Goal: Register for event/course

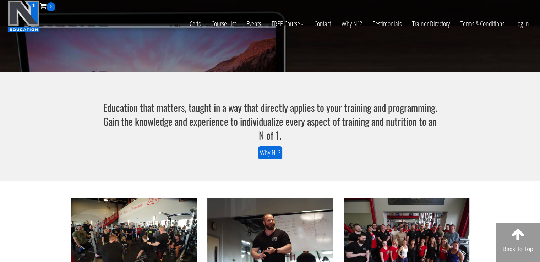
scroll to position [142, 0]
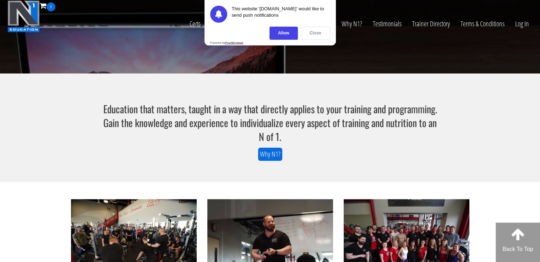
click at [312, 34] on div "Close" at bounding box center [315, 33] width 29 height 13
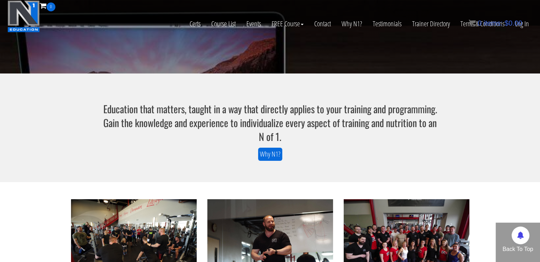
scroll to position [248, 0]
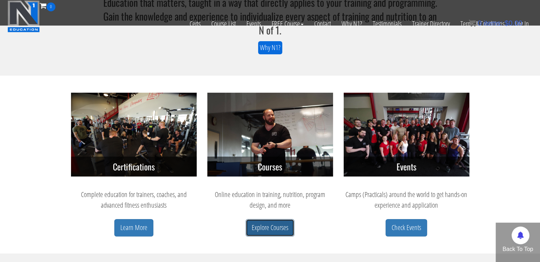
click at [278, 226] on link "Explore Courses" at bounding box center [270, 227] width 49 height 17
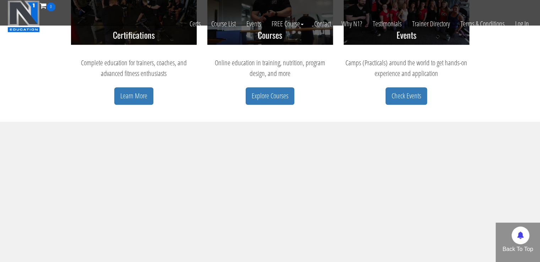
scroll to position [400, 0]
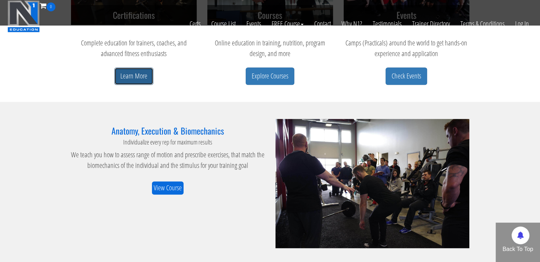
click at [131, 72] on link "Learn More" at bounding box center [133, 75] width 39 height 17
click at [133, 76] on link "Learn More" at bounding box center [133, 75] width 39 height 17
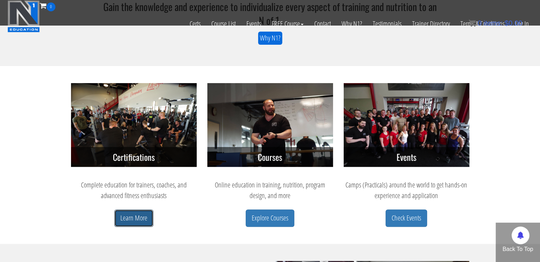
scroll to position [364, 0]
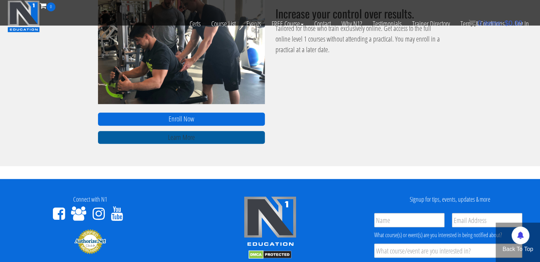
scroll to position [532, 0]
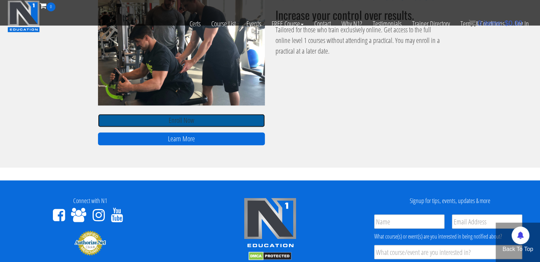
click at [224, 117] on link "Enroll Now" at bounding box center [181, 120] width 167 height 13
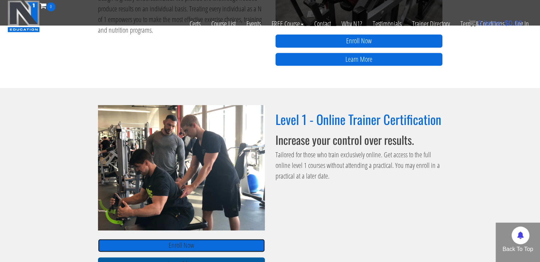
scroll to position [390, 0]
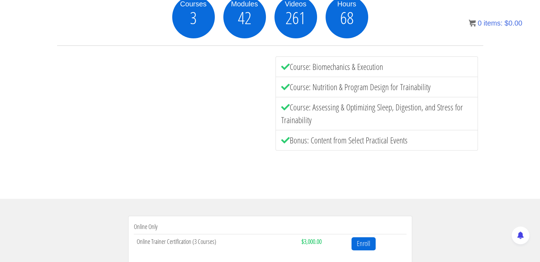
scroll to position [116, 0]
